Goal: Book appointment/travel/reservation

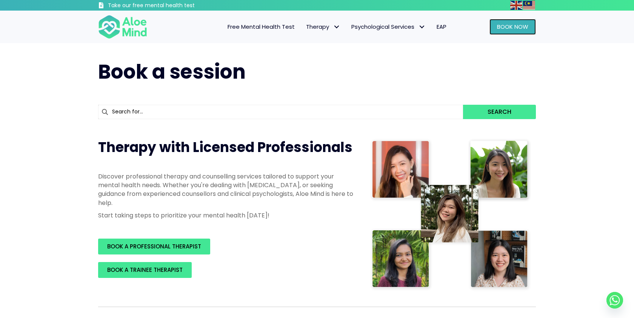
click at [500, 31] on span "Book Now" at bounding box center [512, 27] width 31 height 8
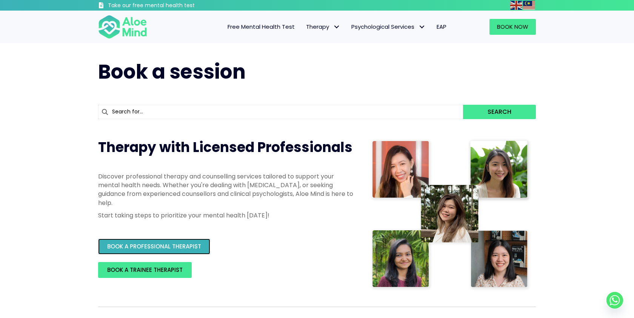
click at [182, 246] on span "BOOK A PROFESSIONAL THERAPIST" at bounding box center [154, 246] width 94 height 8
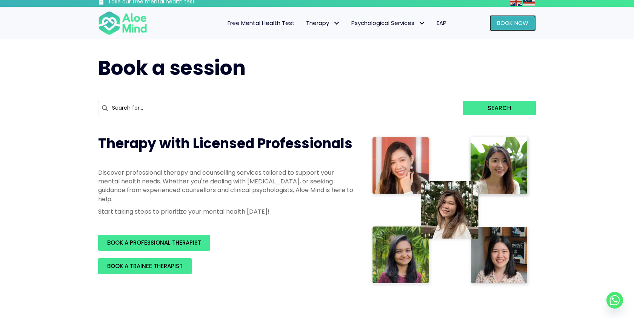
click at [519, 22] on span "Book Now" at bounding box center [512, 23] width 31 height 8
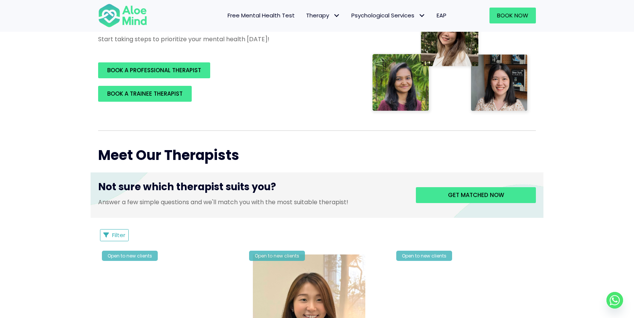
scroll to position [173, 0]
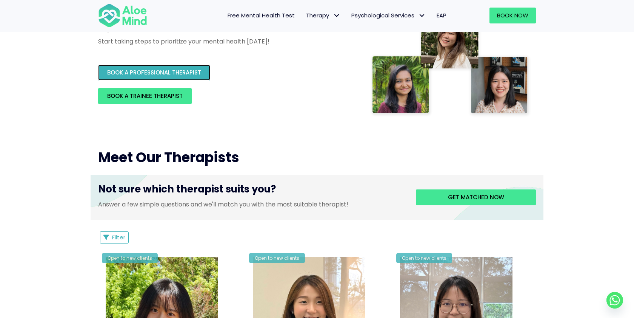
click at [184, 67] on link "BOOK A PROFESSIONAL THERAPIST" at bounding box center [154, 73] width 112 height 16
